Goal: Find specific page/section: Find specific page/section

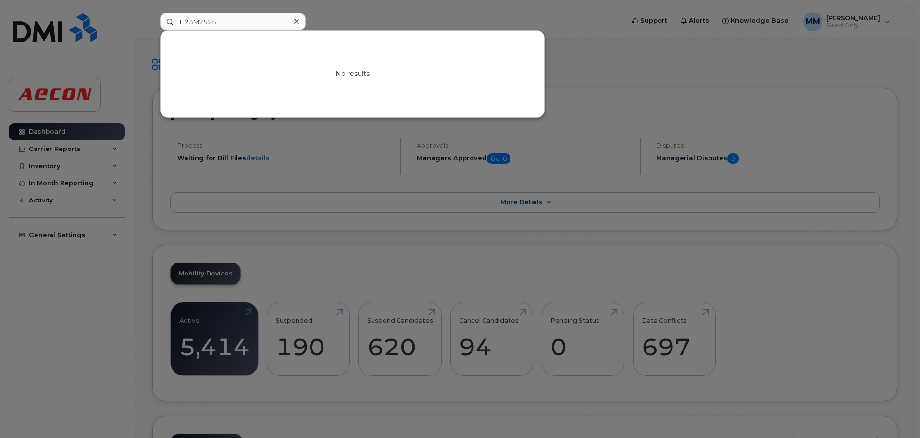
click at [269, 25] on input "TH23M2525L" at bounding box center [233, 21] width 146 height 17
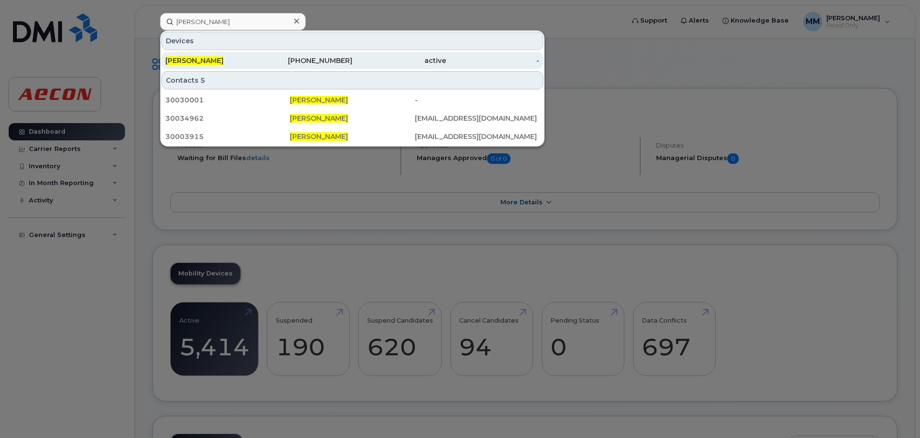
type input "[PERSON_NAME]"
click at [367, 63] on div "active" at bounding box center [399, 61] width 94 height 10
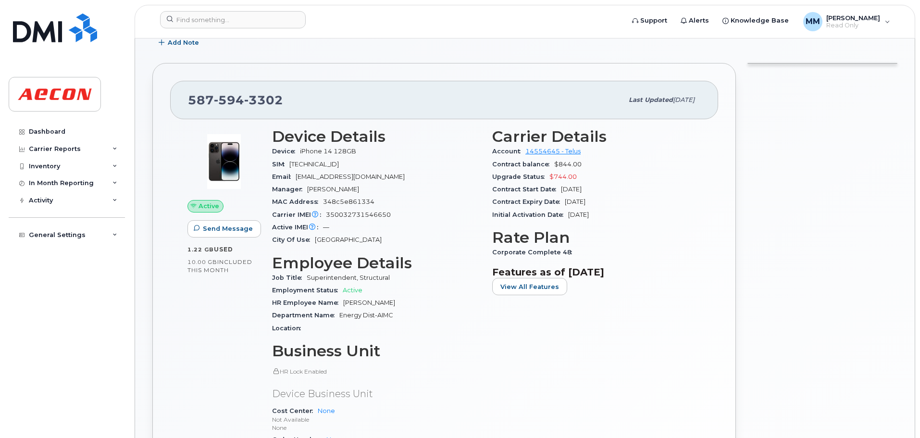
scroll to position [48, 0]
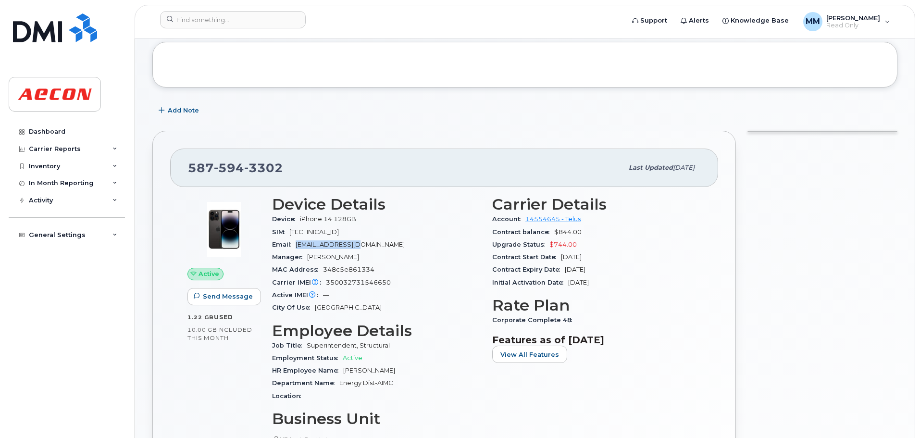
drag, startPoint x: 376, startPoint y: 242, endPoint x: 299, endPoint y: 242, distance: 77.4
click at [299, 242] on div "Email DAJONES@AECON.COM" at bounding box center [376, 244] width 209 height 13
copy span "[EMAIL_ADDRESS][DOMAIN_NAME]"
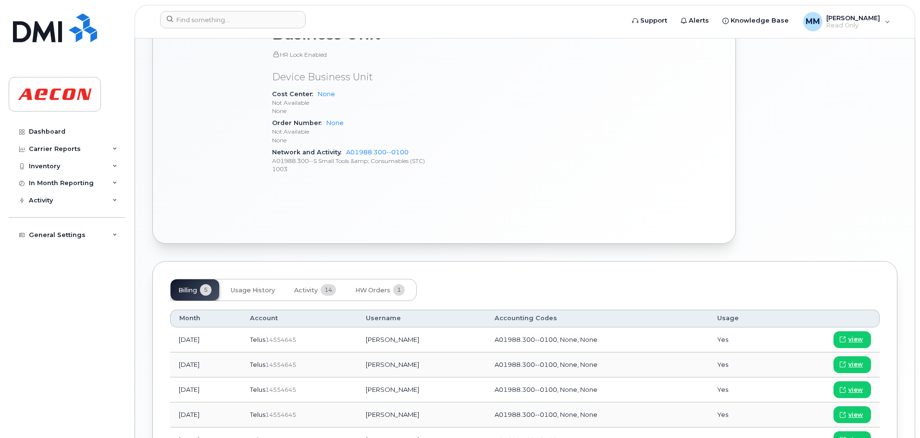
scroll to position [385, 0]
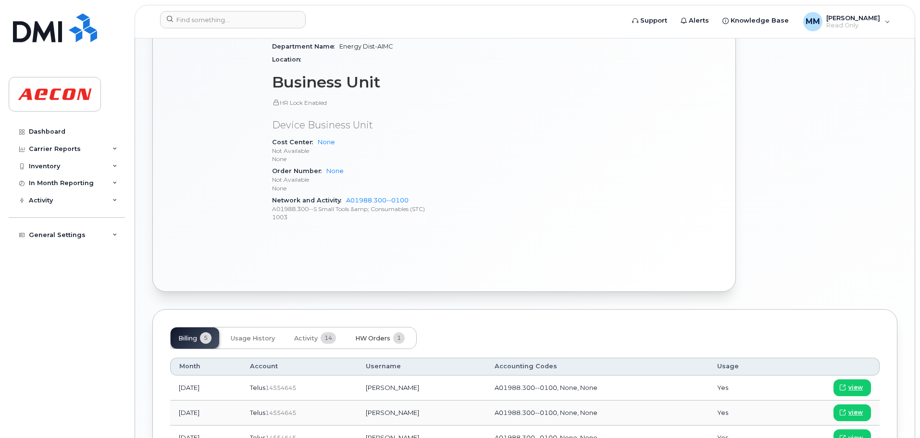
click at [401, 333] on span "1" at bounding box center [399, 338] width 12 height 12
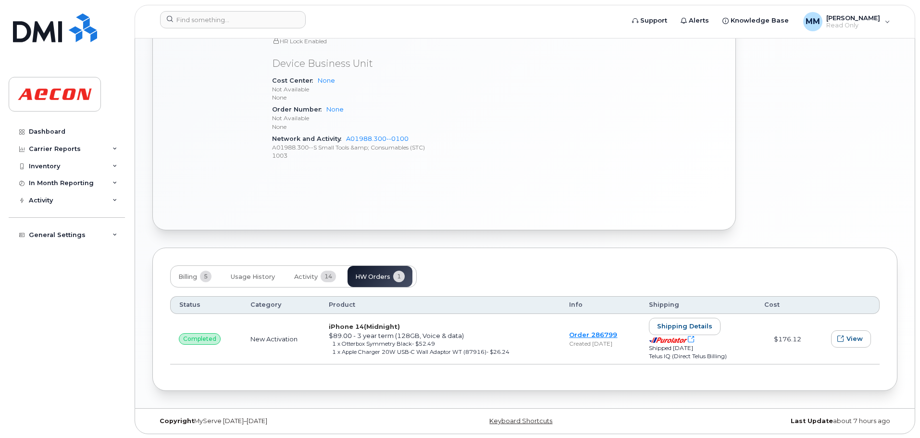
scroll to position [447, 0]
click at [861, 330] on button "View" at bounding box center [851, 337] width 40 height 17
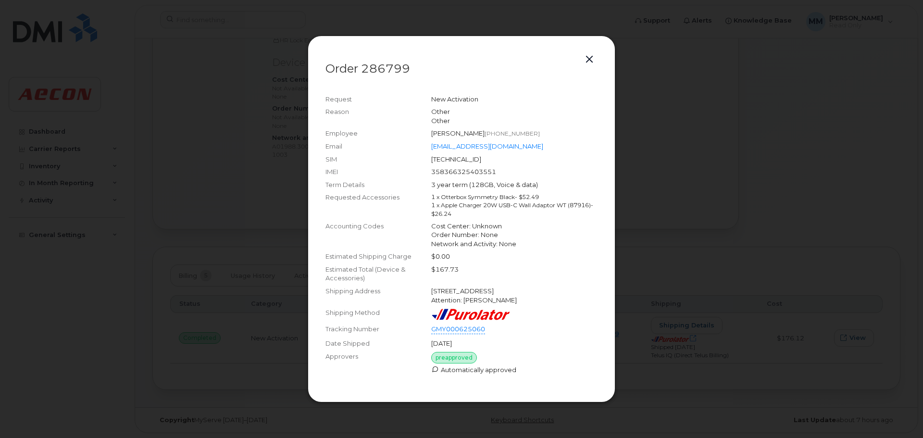
click at [647, 215] on div at bounding box center [461, 219] width 923 height 438
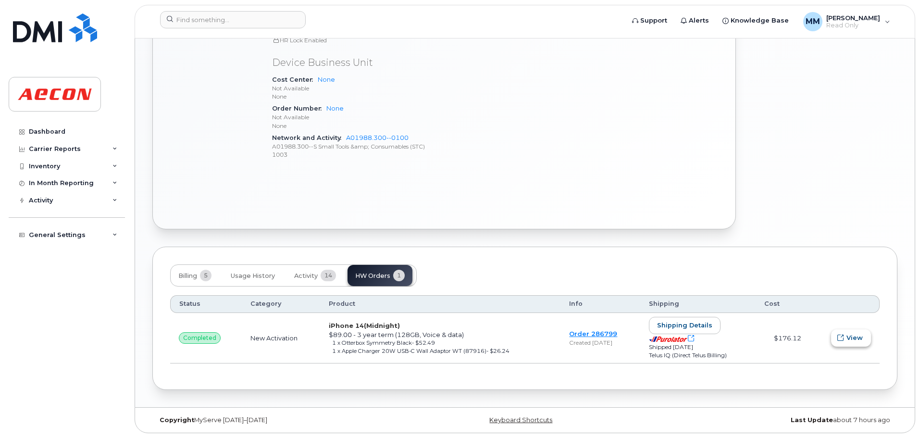
click at [854, 339] on span "View" at bounding box center [855, 337] width 16 height 9
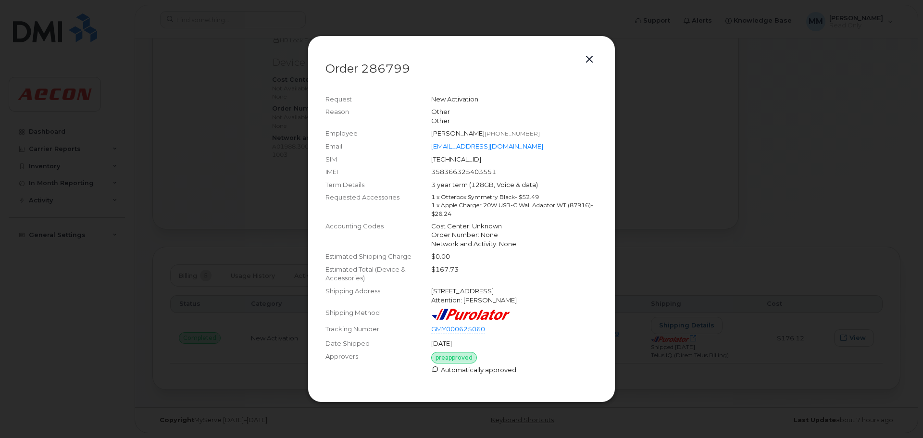
click at [592, 53] on button "button" at bounding box center [589, 59] width 14 height 13
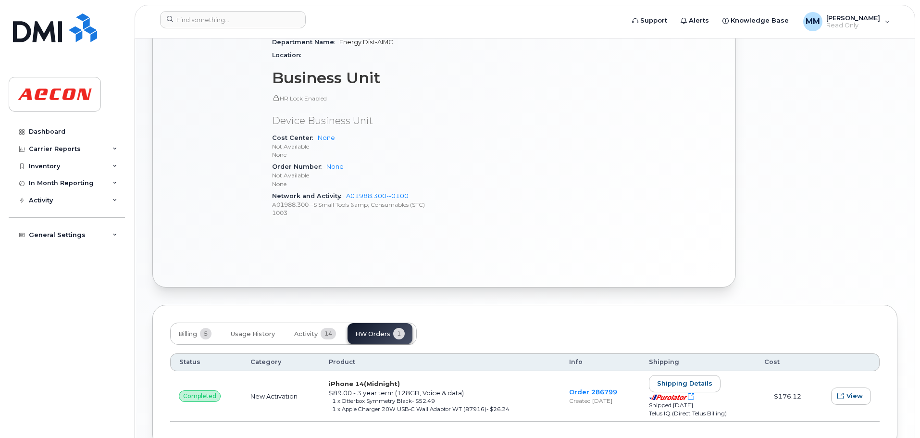
scroll to position [399, 0]
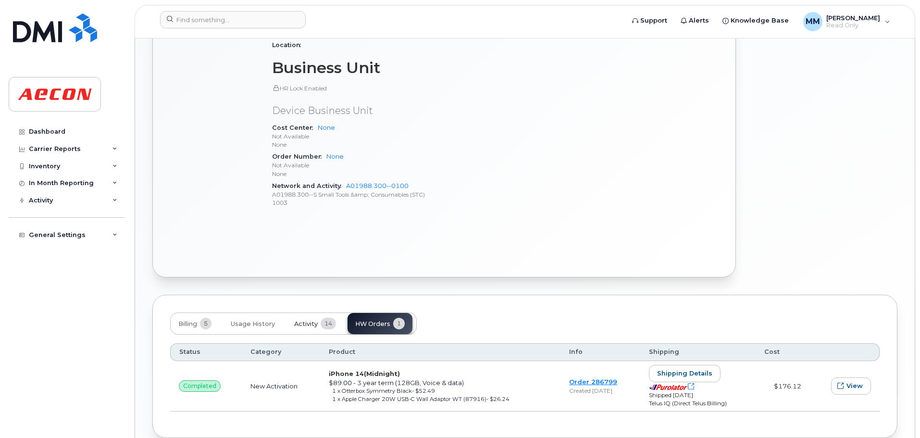
click at [320, 314] on button "Activity 14" at bounding box center [315, 323] width 57 height 21
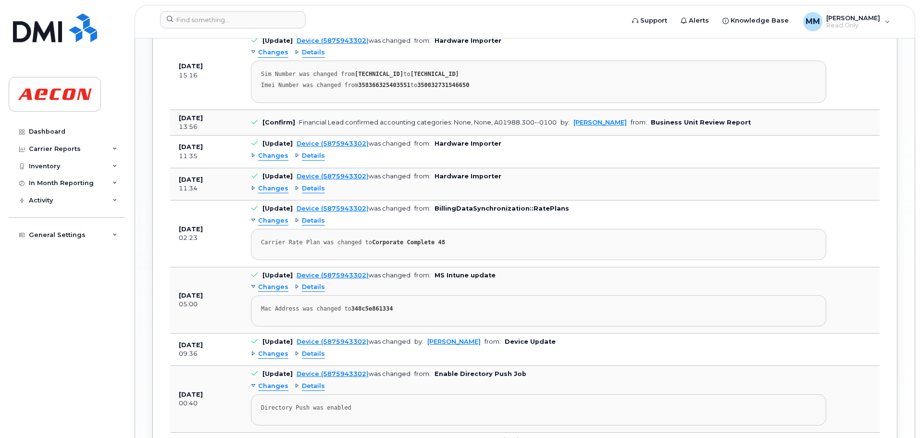
scroll to position [637, 0]
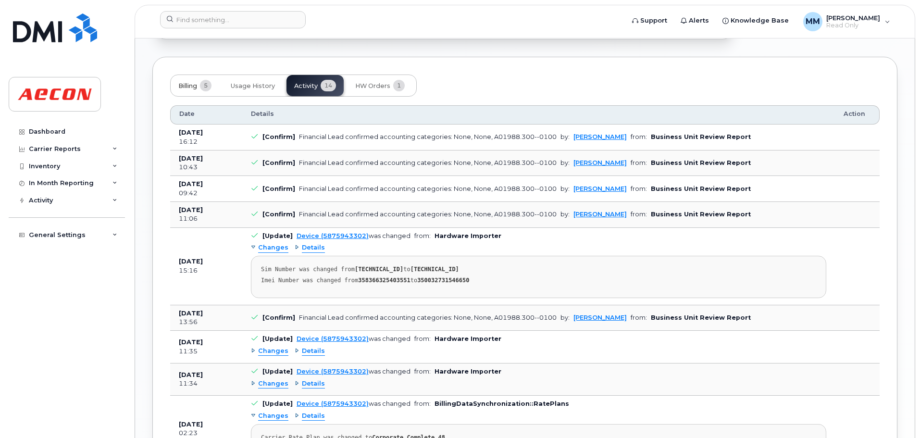
click at [192, 90] on button "Billing 5" at bounding box center [195, 85] width 49 height 21
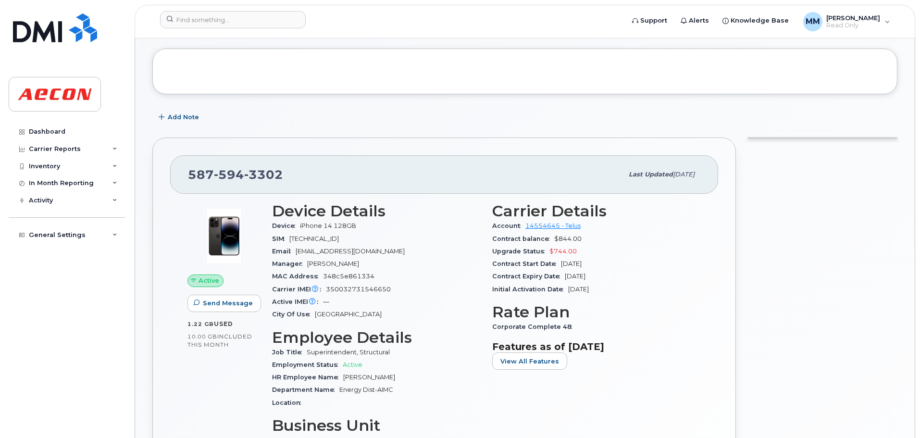
scroll to position [0, 0]
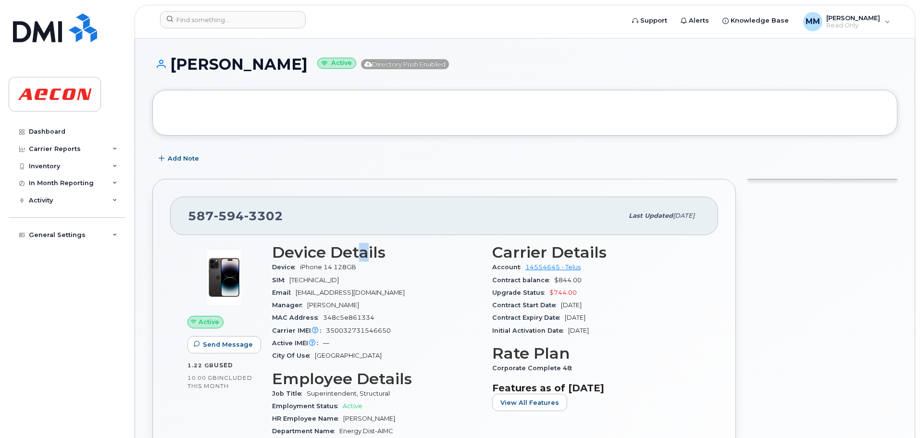
click at [364, 260] on h3 "Device Details" at bounding box center [376, 252] width 209 height 17
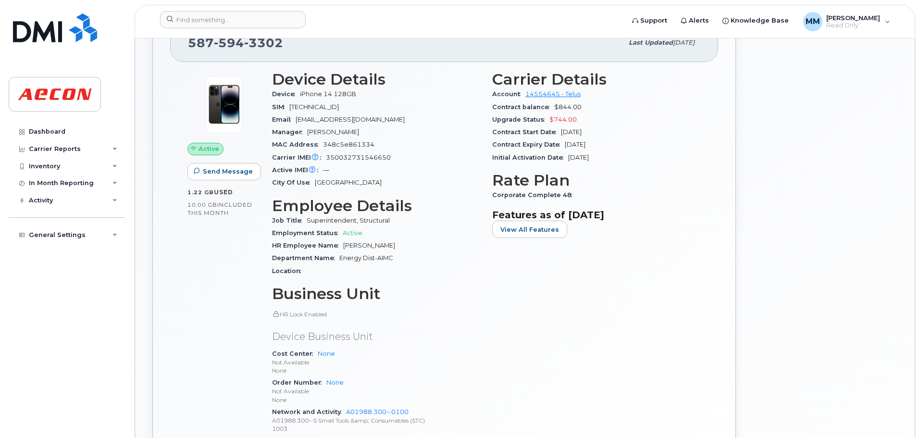
scroll to position [240, 0]
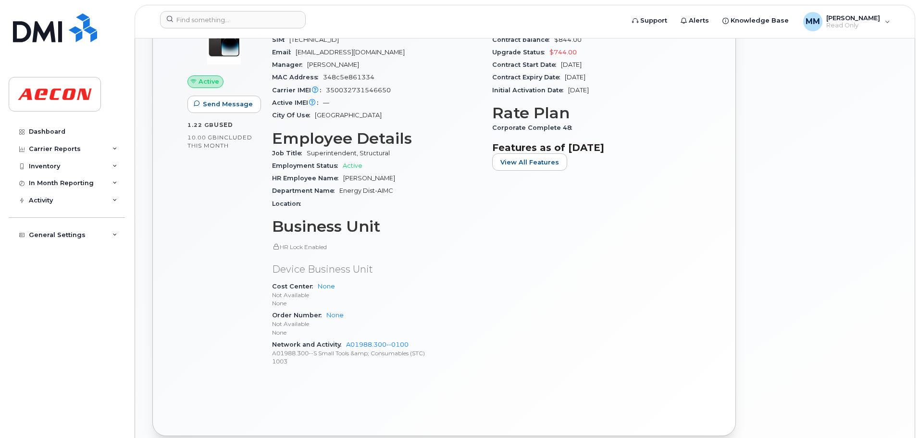
click at [427, 318] on div "Order Number None Not Available None" at bounding box center [376, 323] width 209 height 29
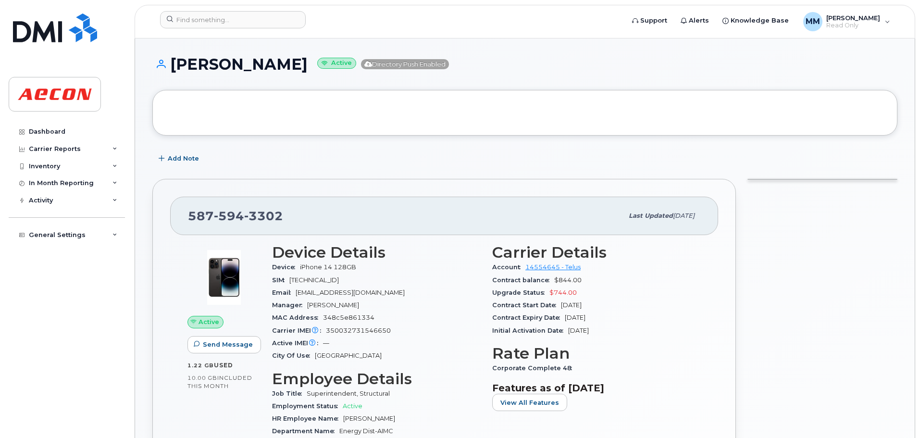
click at [475, 135] on div at bounding box center [524, 113] width 745 height 46
click at [488, 125] on div at bounding box center [524, 113] width 745 height 46
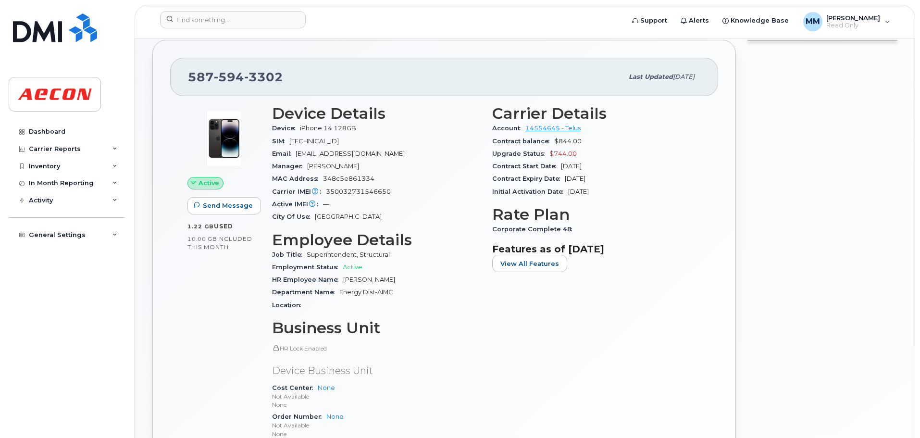
scroll to position [144, 0]
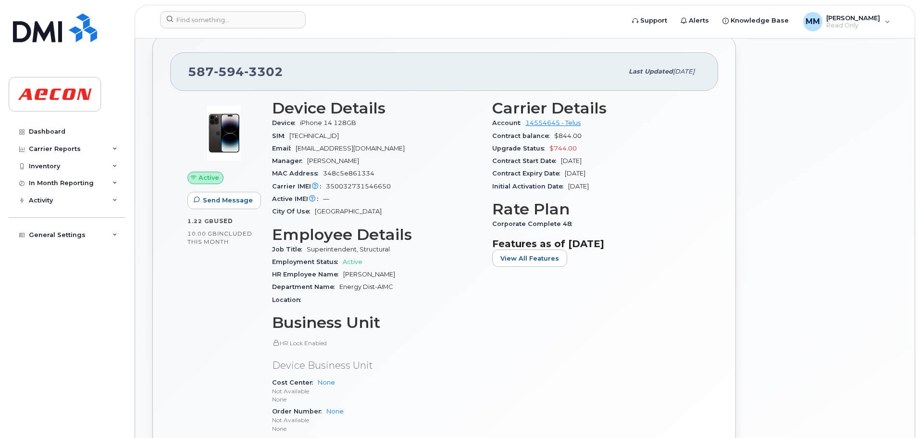
click at [681, 312] on div "Carrier Details Account 14554645 - Telus Contract balance $844.00 Upgrade Statu…" at bounding box center [597, 285] width 220 height 383
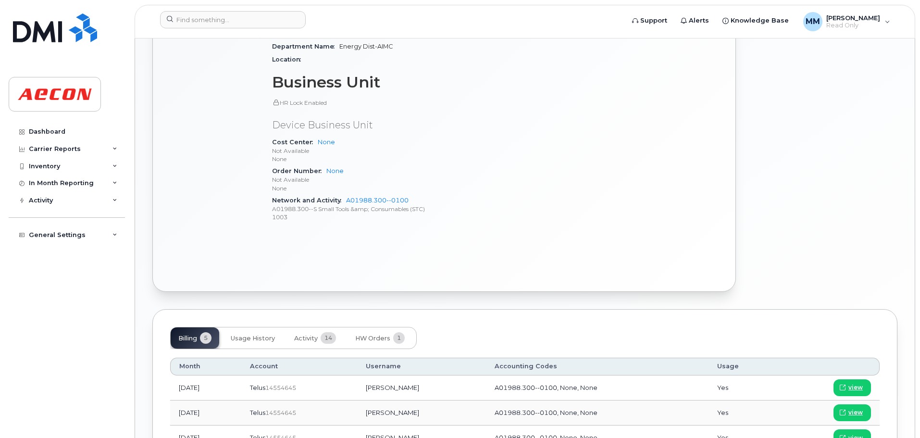
scroll to position [522, 0]
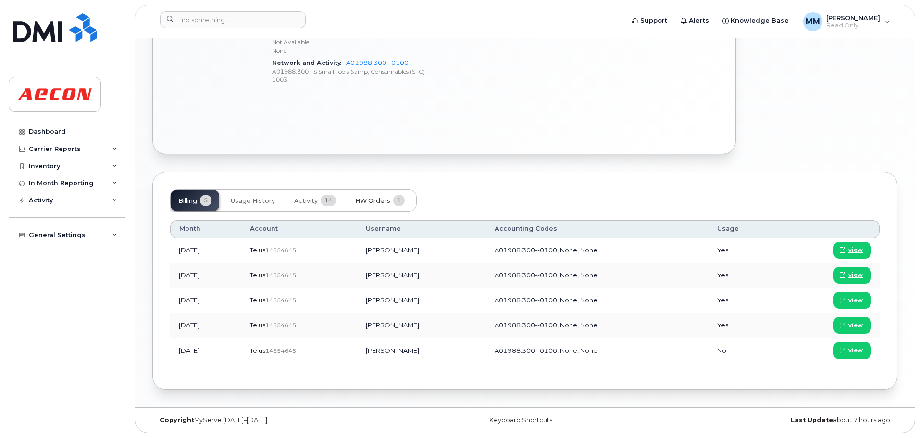
click at [408, 200] on button "HW Orders 1" at bounding box center [380, 200] width 65 height 21
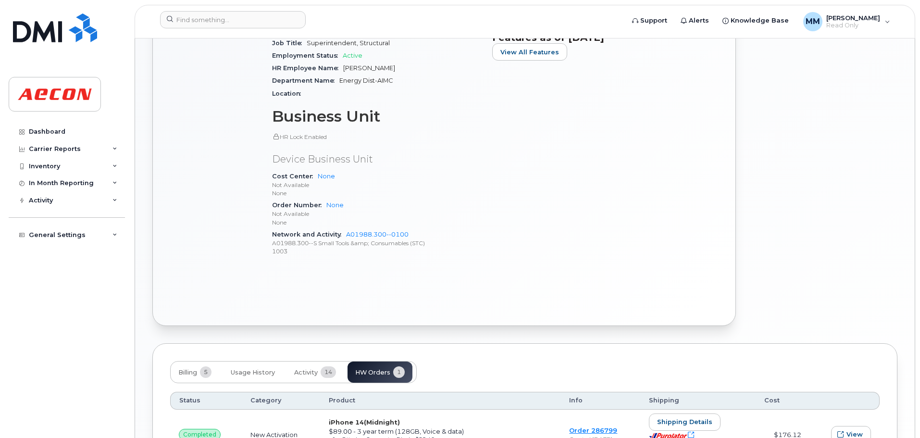
scroll to position [447, 0]
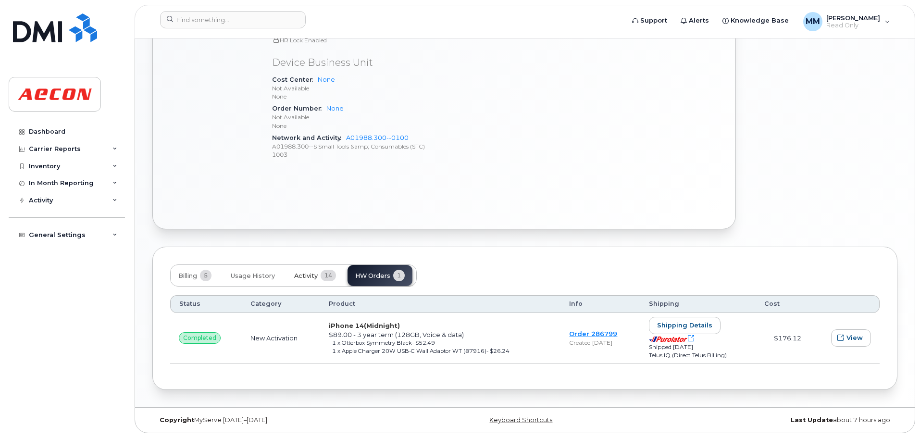
click at [332, 286] on button "Activity 14" at bounding box center [315, 275] width 57 height 21
click at [328, 276] on div "Billing 5 Usage History Activity 14 HW Orders 1 Status Category Product Info Sh…" at bounding box center [524, 318] width 745 height 143
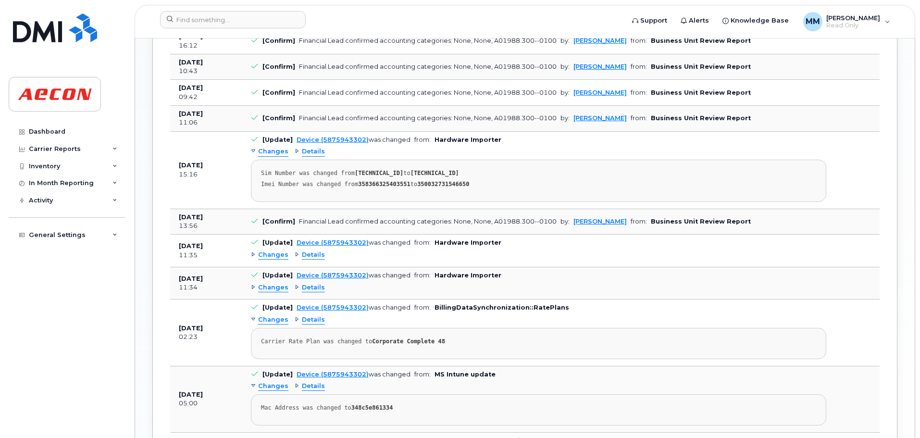
scroll to position [493, 0]
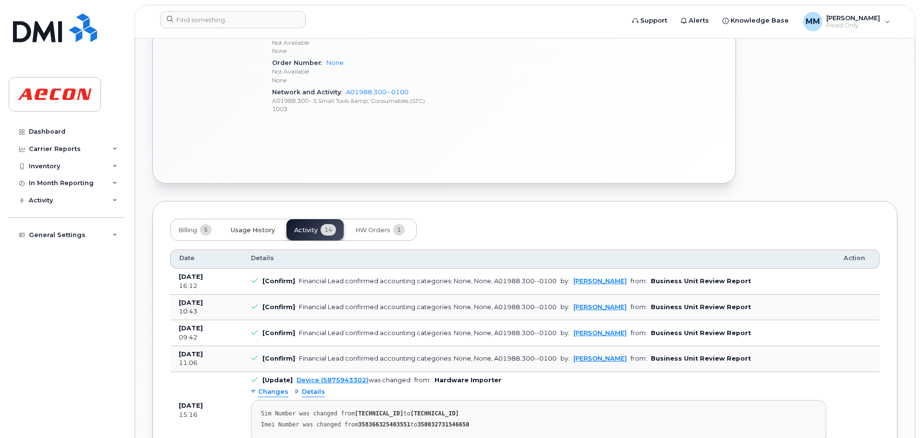
click at [264, 235] on button "Usage History" at bounding box center [253, 229] width 60 height 21
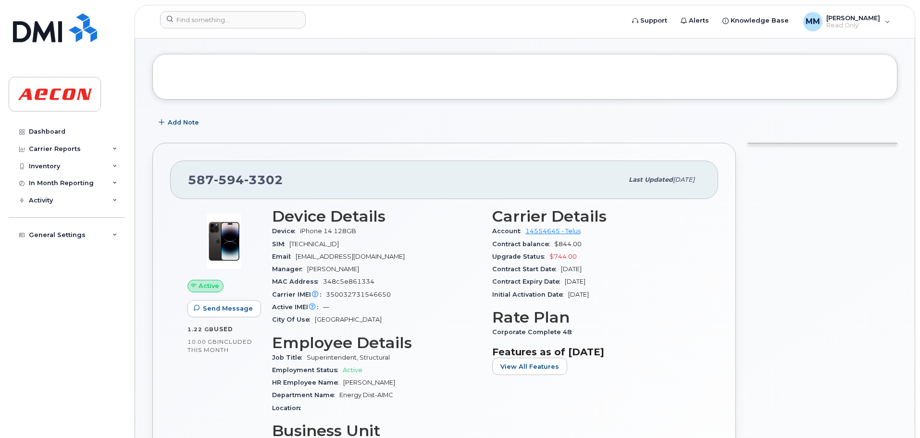
scroll to position [34, 0]
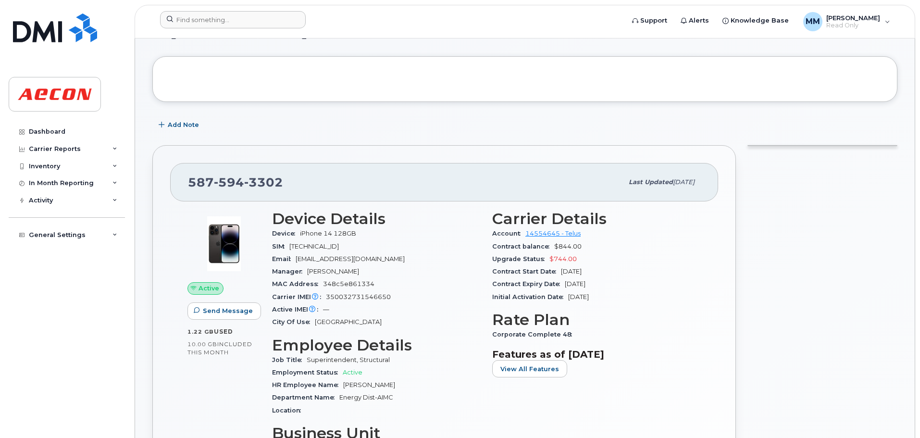
click at [212, 28] on div at bounding box center [388, 21] width 473 height 21
click at [235, 9] on header "Support Alerts Knowledge Base MM Maricris Molina Read Only English Français Adj…" at bounding box center [525, 22] width 781 height 34
drag, startPoint x: 235, startPoint y: 37, endPoint x: 244, endPoint y: 20, distance: 19.4
click at [239, 30] on header "Support Alerts Knowledge Base MM Maricris Molina Read Only English Français Adj…" at bounding box center [525, 22] width 781 height 34
click at [244, 19] on input at bounding box center [233, 19] width 146 height 17
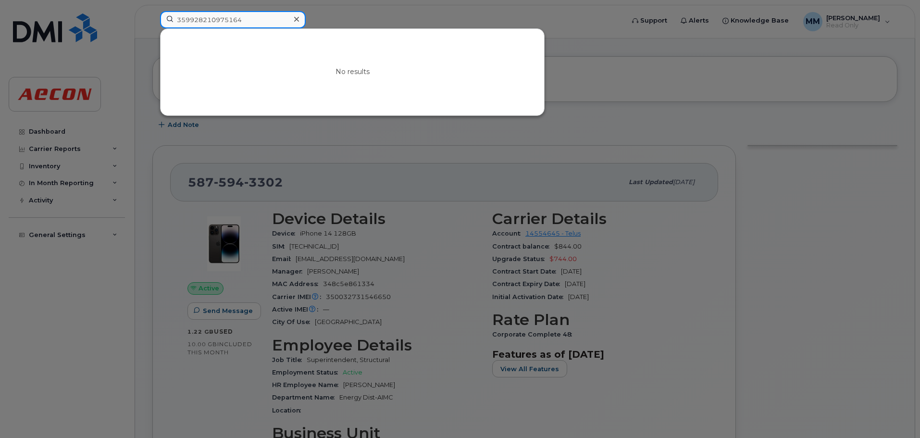
click at [244, 19] on input "359928210975164" at bounding box center [233, 19] width 146 height 17
type input "359928210975164"
drag, startPoint x: 355, startPoint y: 208, endPoint x: 273, endPoint y: 72, distance: 159.0
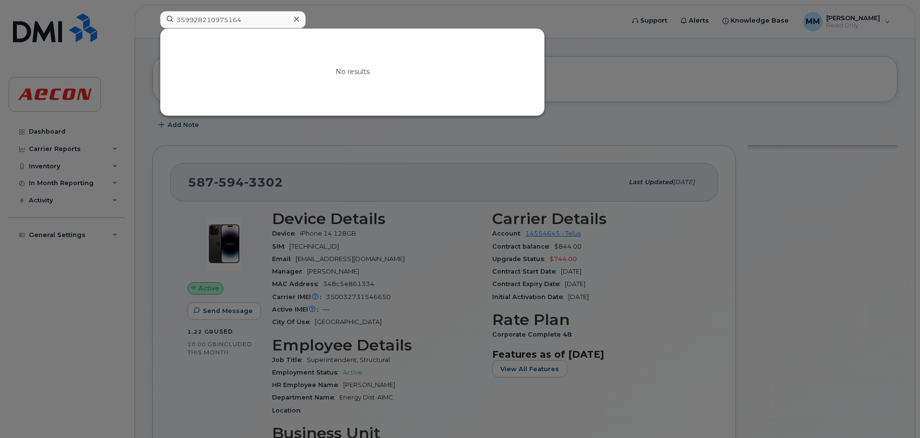
click at [352, 201] on div at bounding box center [460, 219] width 920 height 438
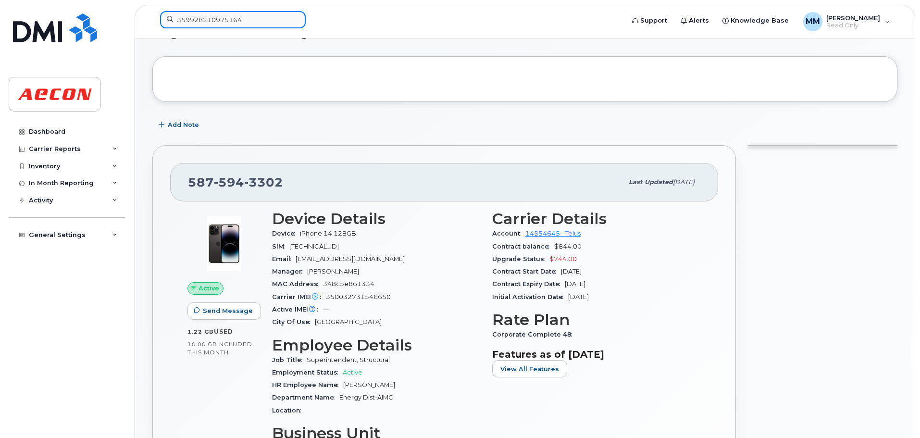
click at [249, 26] on input "359928210975164" at bounding box center [233, 19] width 146 height 17
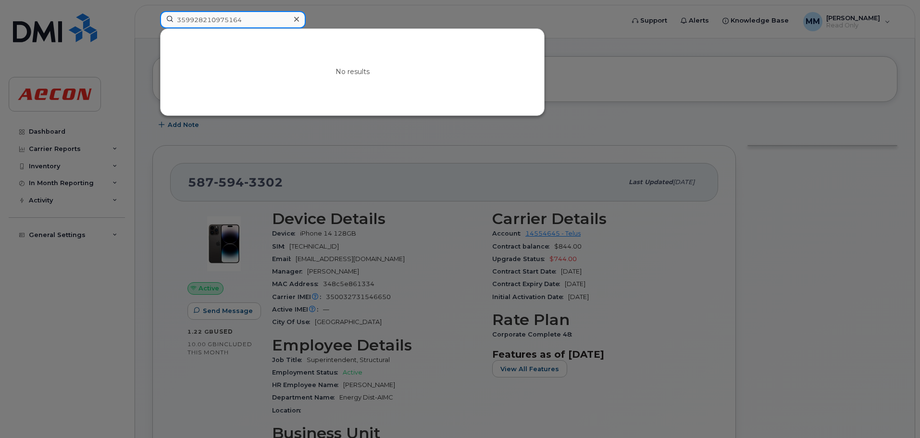
click at [249, 26] on input "359928210975164" at bounding box center [233, 19] width 146 height 17
click at [298, 20] on icon at bounding box center [296, 19] width 5 height 8
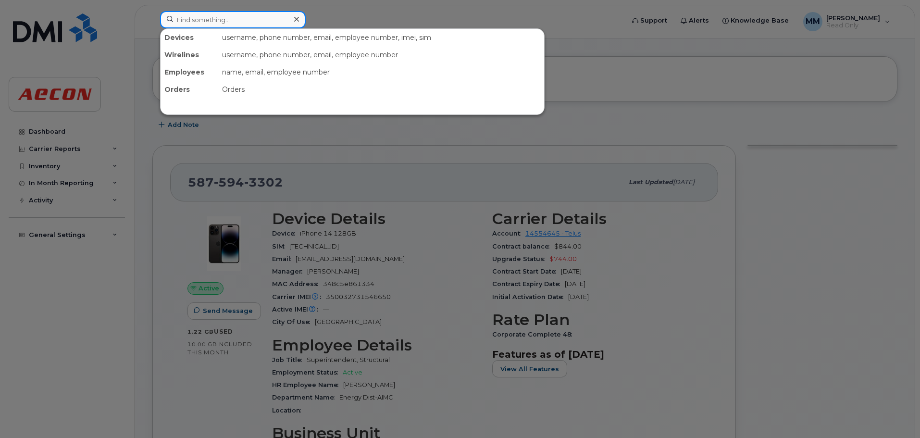
paste input "TH23M2525L"
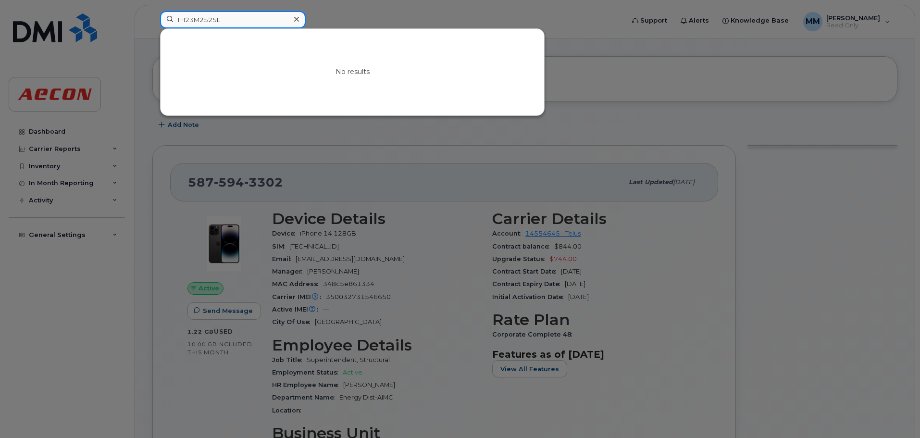
type input "TH23M2525L"
click at [339, 234] on div at bounding box center [460, 219] width 920 height 438
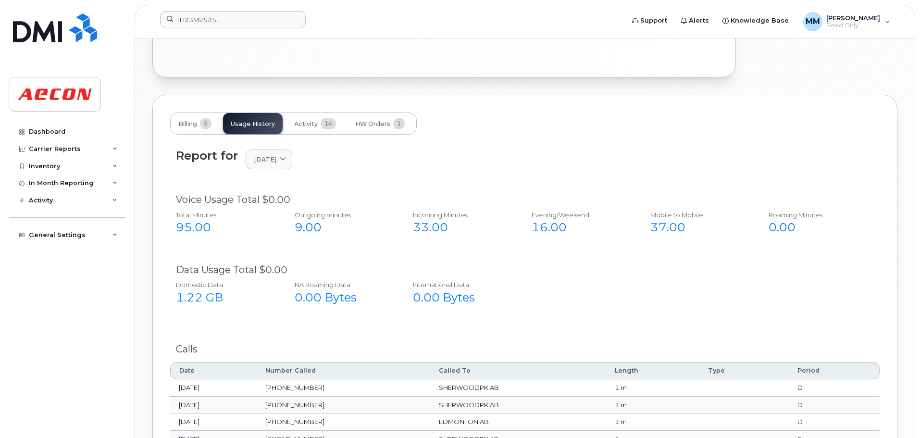
scroll to position [611, 0]
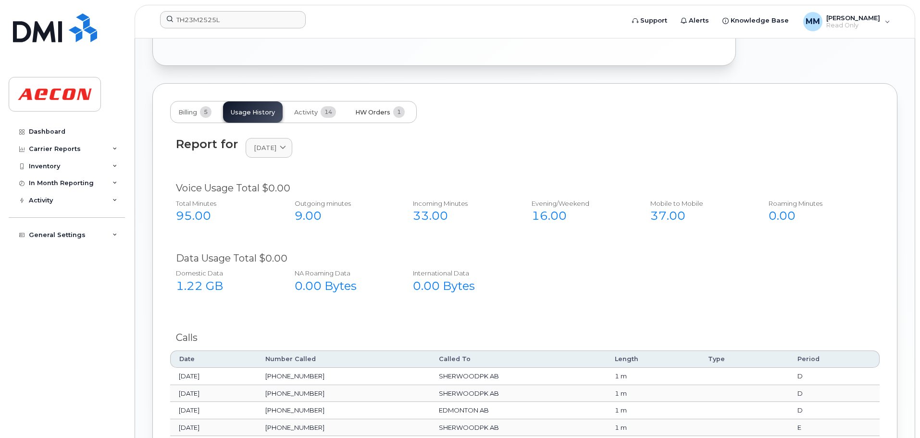
click at [375, 111] on span "HW Orders" at bounding box center [372, 113] width 35 height 8
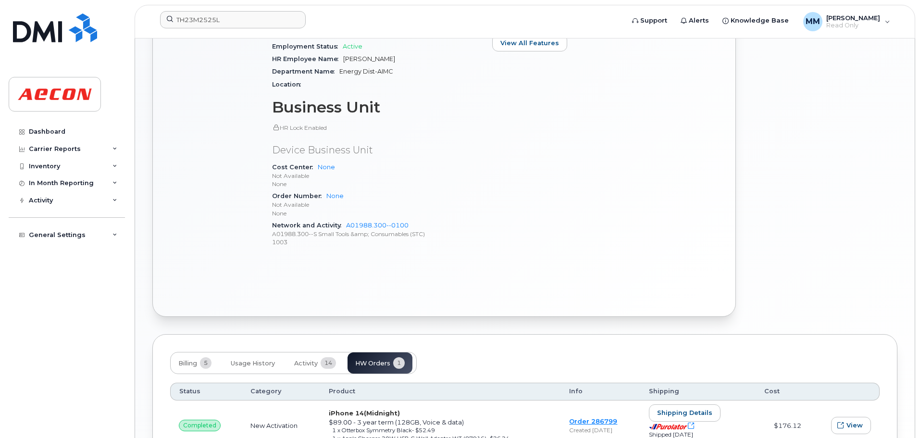
scroll to position [399, 0]
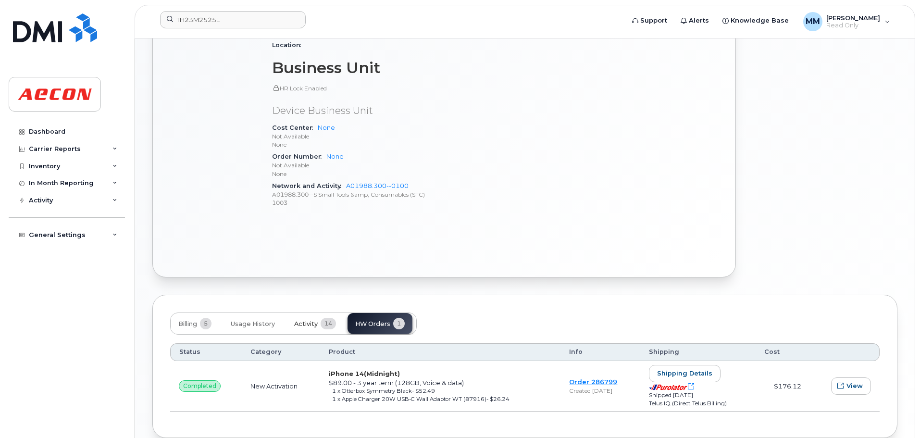
click at [327, 331] on button "Activity 14" at bounding box center [315, 323] width 57 height 21
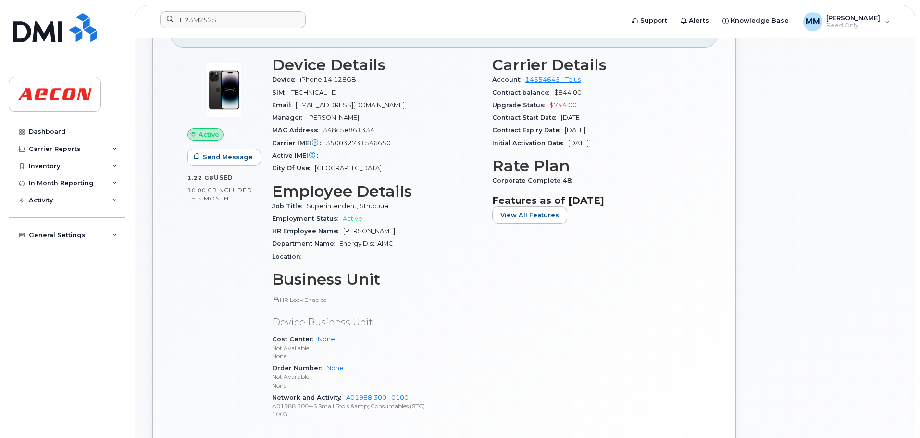
scroll to position [0, 0]
